Goal: Task Accomplishment & Management: Complete application form

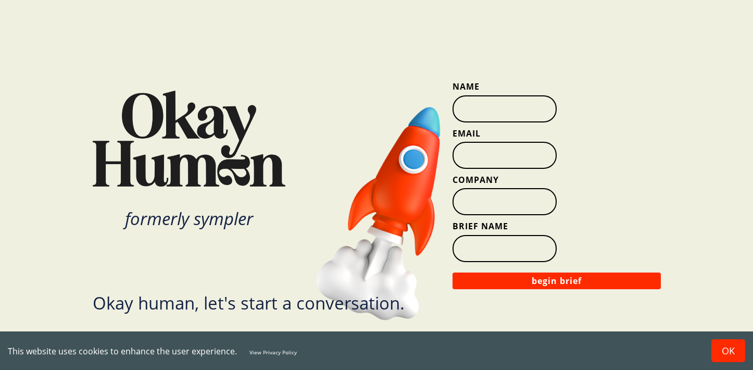
click at [478, 108] on input "Name" at bounding box center [505, 108] width 104 height 27
type input "[PERSON_NAME]"
type input "[EMAIL_ADDRESS][DOMAIN_NAME]"
type input "na"
click at [486, 252] on input "Brief Name" at bounding box center [505, 248] width 104 height 27
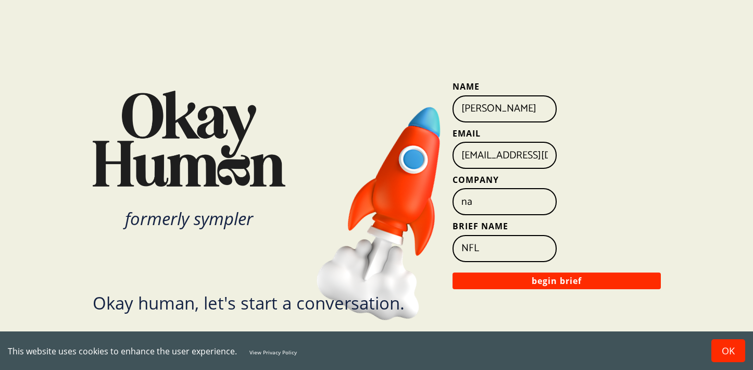
type input "NFL"
click at [479, 201] on input "na" at bounding box center [505, 201] width 104 height 27
type input "n"
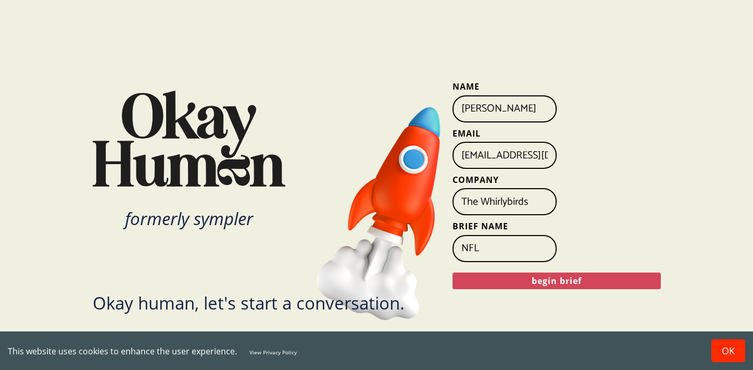
type input "The Whirlybirds"
click at [578, 286] on button "begin brief" at bounding box center [557, 280] width 208 height 17
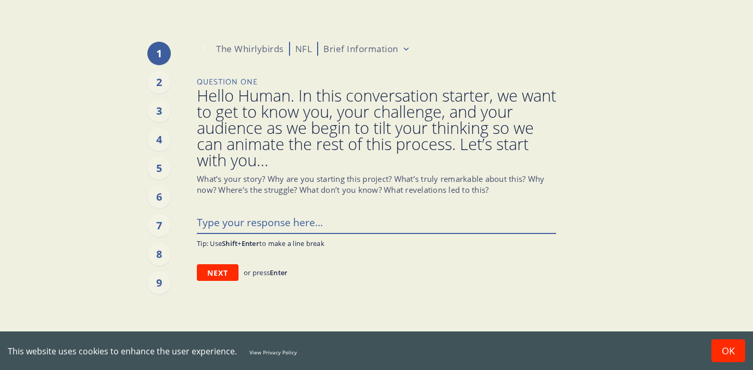
click at [265, 222] on textarea at bounding box center [376, 222] width 359 height 22
